Goal: Contribute content: Contribute content

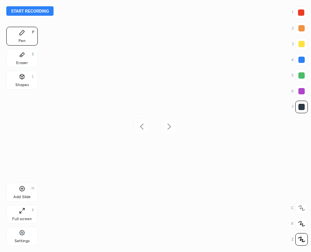
scroll to position [252, 185]
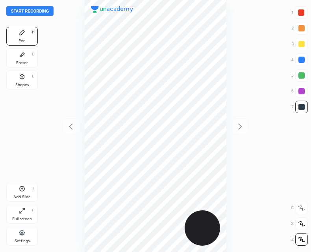
scroll to position [252, 185]
click at [36, 12] on button "Start recording" at bounding box center [29, 10] width 47 height 9
click at [22, 192] on div "Add Slide H" at bounding box center [21, 192] width 31 height 19
click at [25, 192] on icon at bounding box center [22, 189] width 6 height 6
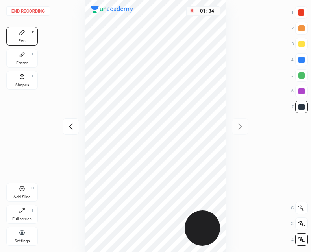
click at [71, 129] on icon at bounding box center [70, 126] width 9 height 9
click at [23, 194] on div "Add Slide H" at bounding box center [21, 192] width 31 height 19
click at [240, 127] on icon at bounding box center [239, 126] width 9 height 9
click at [68, 131] on icon at bounding box center [70, 126] width 9 height 9
click at [18, 192] on div "Add Slide H" at bounding box center [21, 192] width 31 height 19
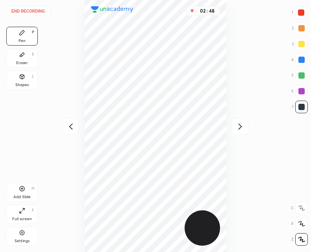
click at [240, 128] on icon at bounding box center [239, 126] width 9 height 9
click at [35, 10] on button "End recording" at bounding box center [28, 10] width 44 height 9
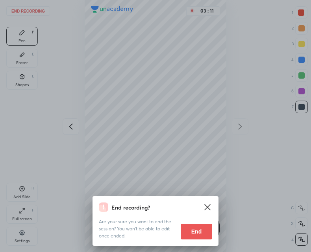
click at [194, 233] on button "End" at bounding box center [196, 232] width 31 height 16
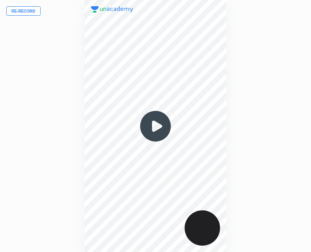
click at [158, 134] on img at bounding box center [156, 126] width 38 height 38
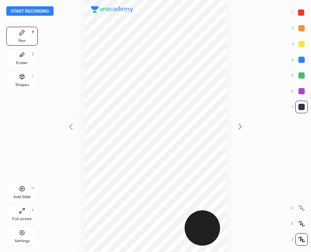
scroll to position [252, 185]
